Goal: Navigation & Orientation: Find specific page/section

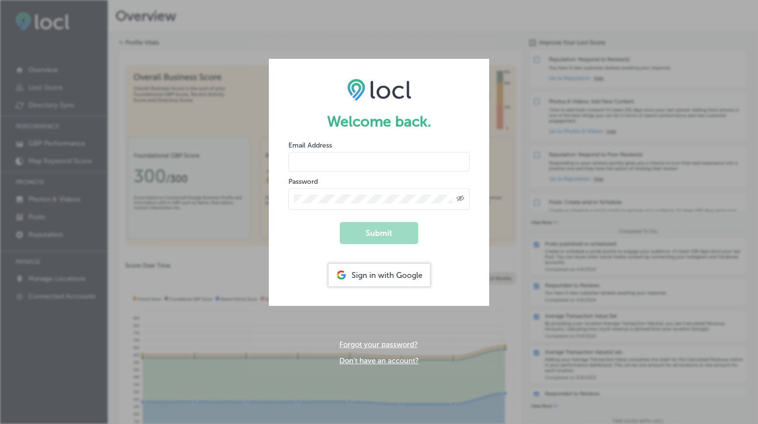
type input "[EMAIL_ADDRESS][DOMAIN_NAME]"
click at [379, 232] on button "Submit" at bounding box center [379, 233] width 78 height 22
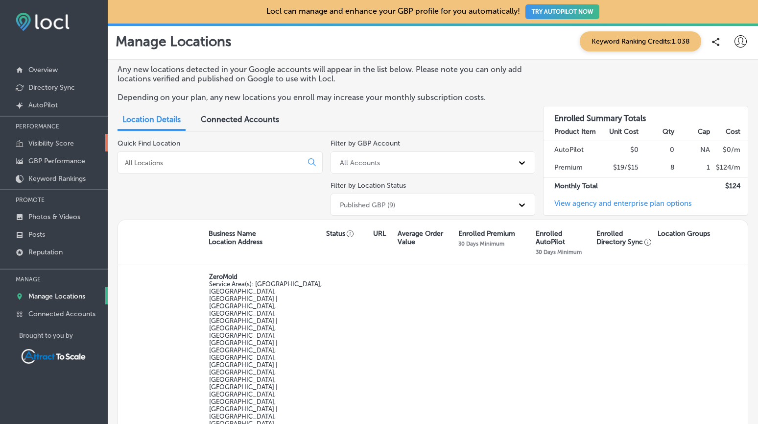
click at [38, 145] on p "Visibility Score" at bounding box center [51, 143] width 46 height 8
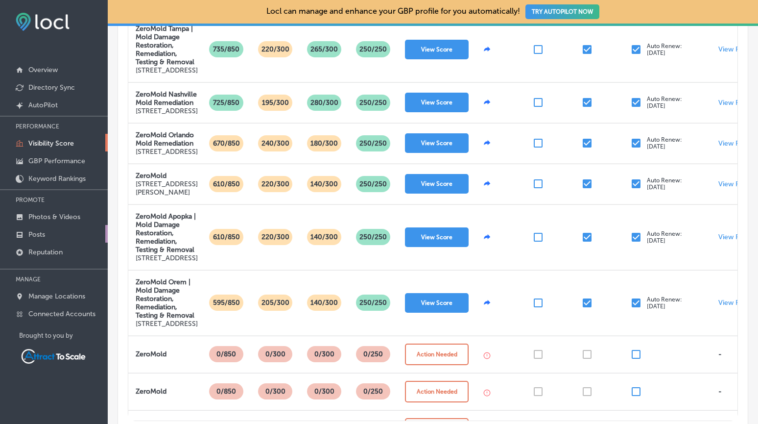
click at [38, 233] on p "Posts" at bounding box center [36, 234] width 17 height 8
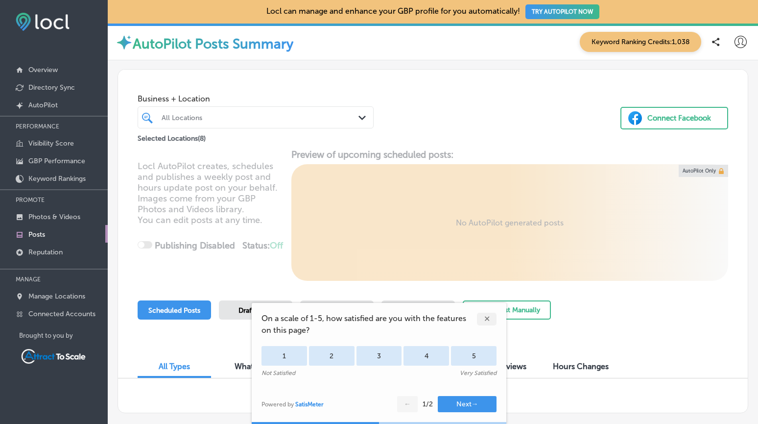
click at [485, 321] on div "✕" at bounding box center [487, 319] width 20 height 13
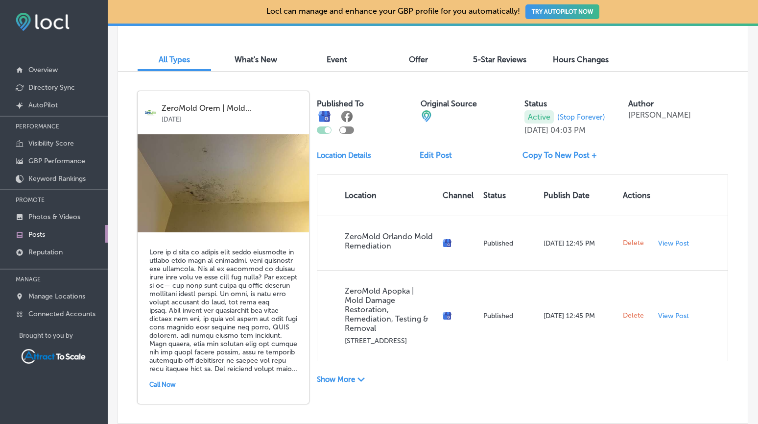
scroll to position [307, 0]
